Goal: Register for event/course

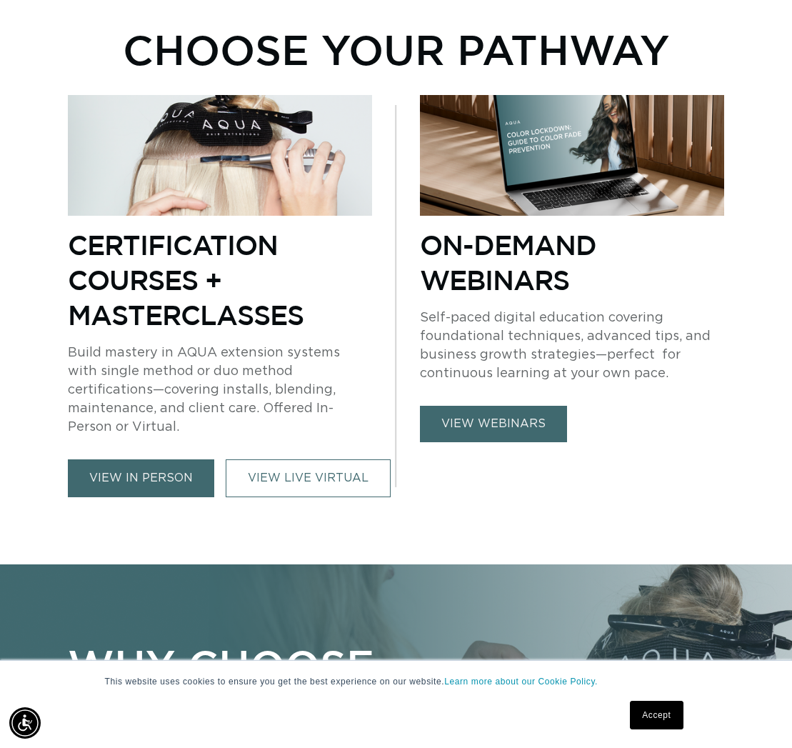
click at [169, 459] on link "view in person" at bounding box center [141, 478] width 146 height 38
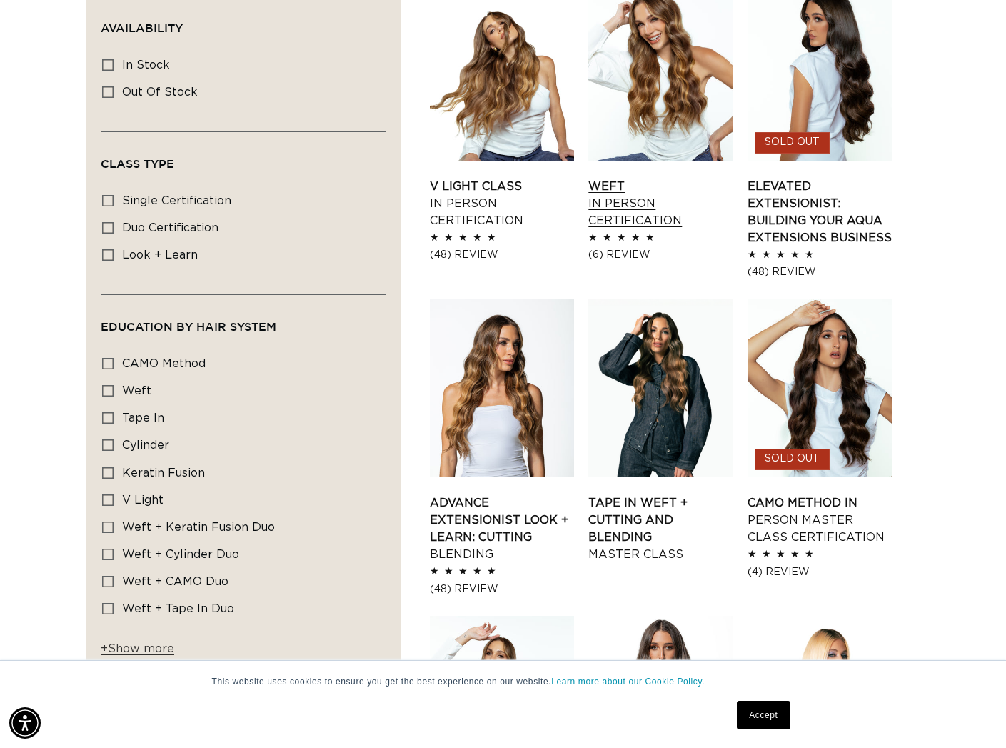
scroll to position [533, 0]
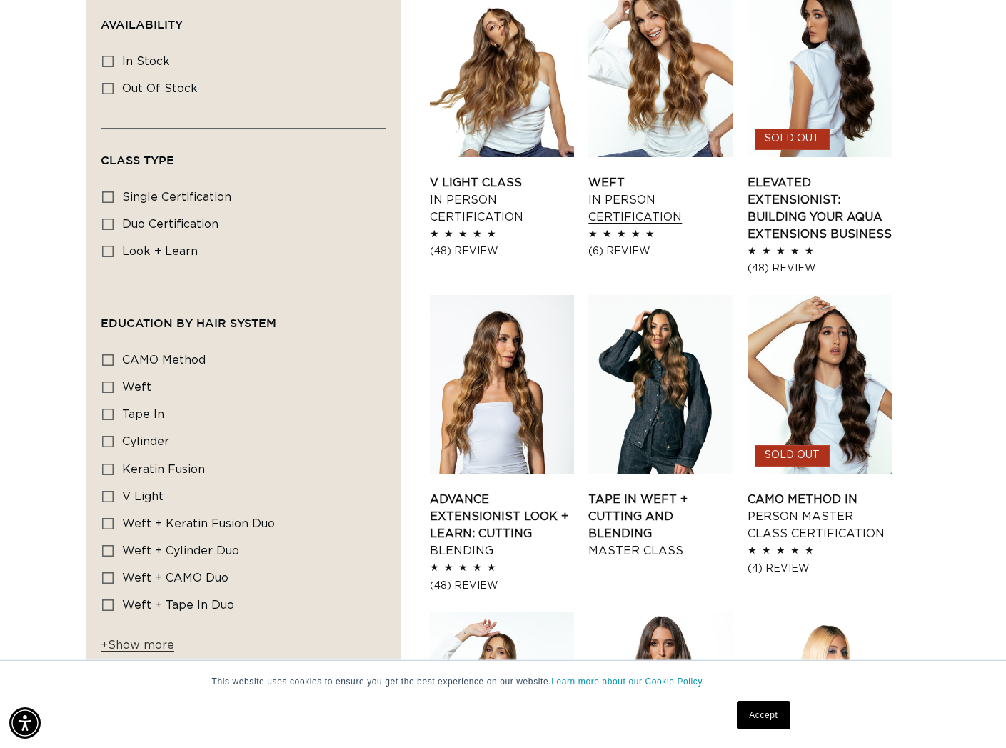
click at [634, 205] on link "Weft In Person Certification" at bounding box center [660, 199] width 144 height 51
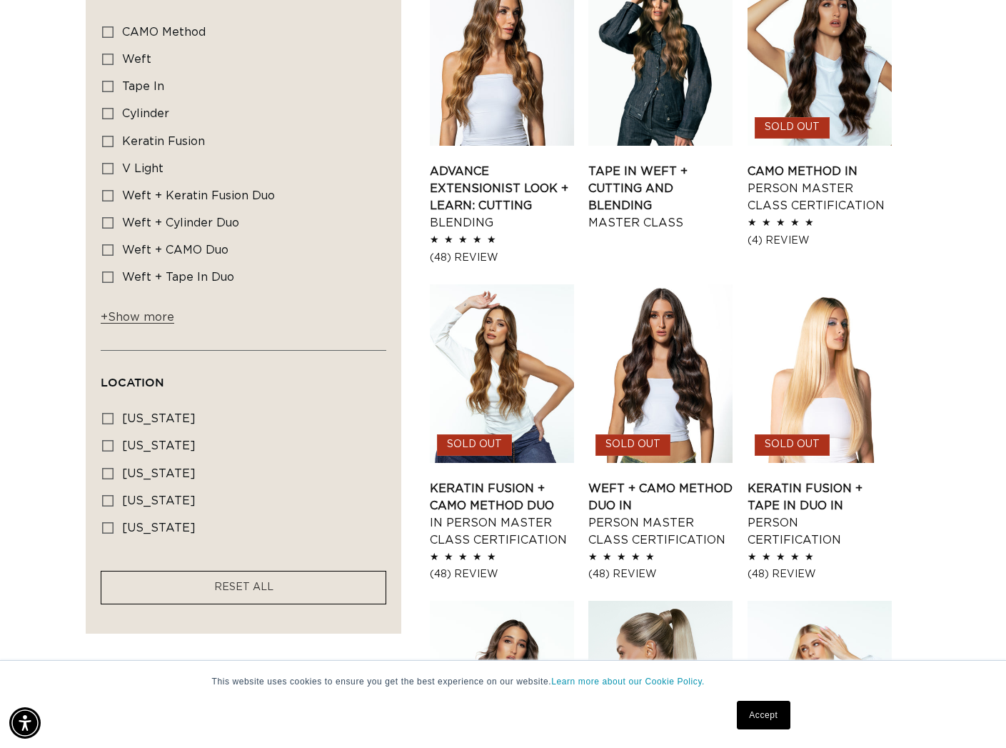
scroll to position [0, 905]
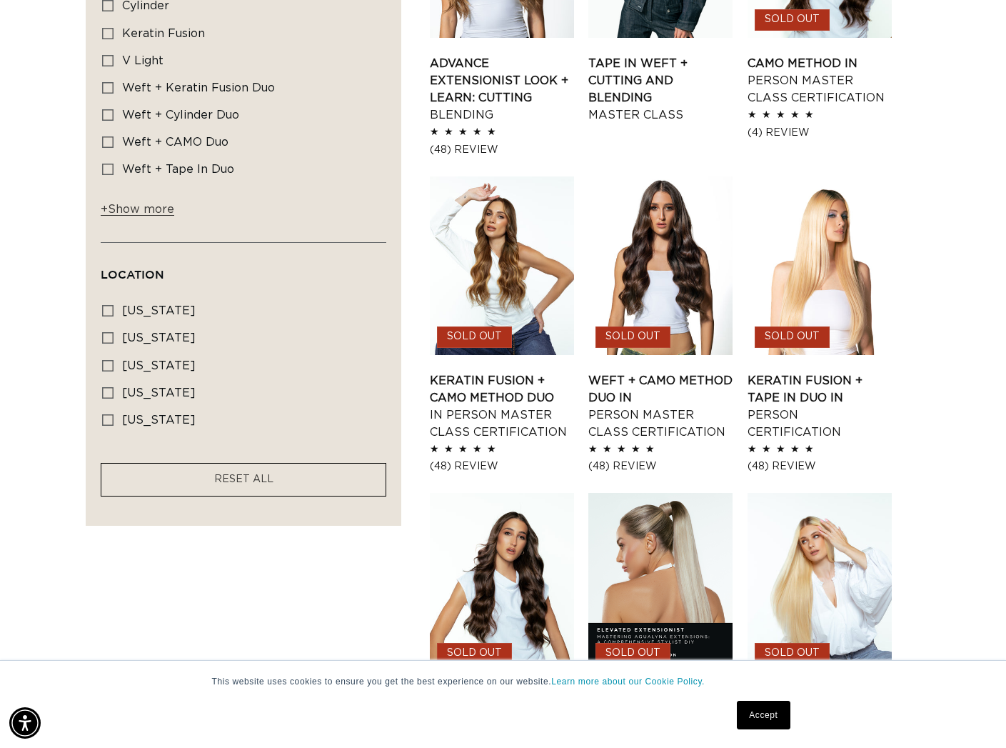
click at [791, 168] on div "Filter: Availability (0) Availability In stock In stock (4 products) Out of sto…" at bounding box center [503, 527] width 1006 height 1970
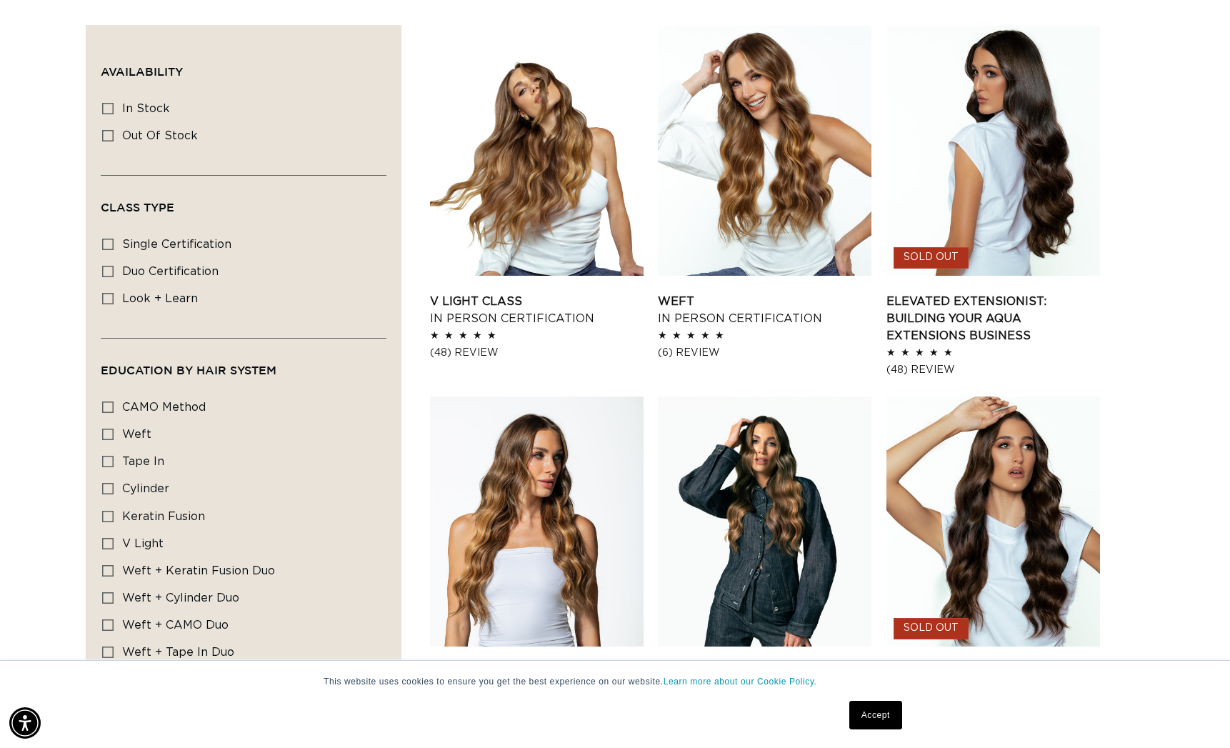
scroll to position [0, 1128]
